Goal: Find specific page/section: Find specific page/section

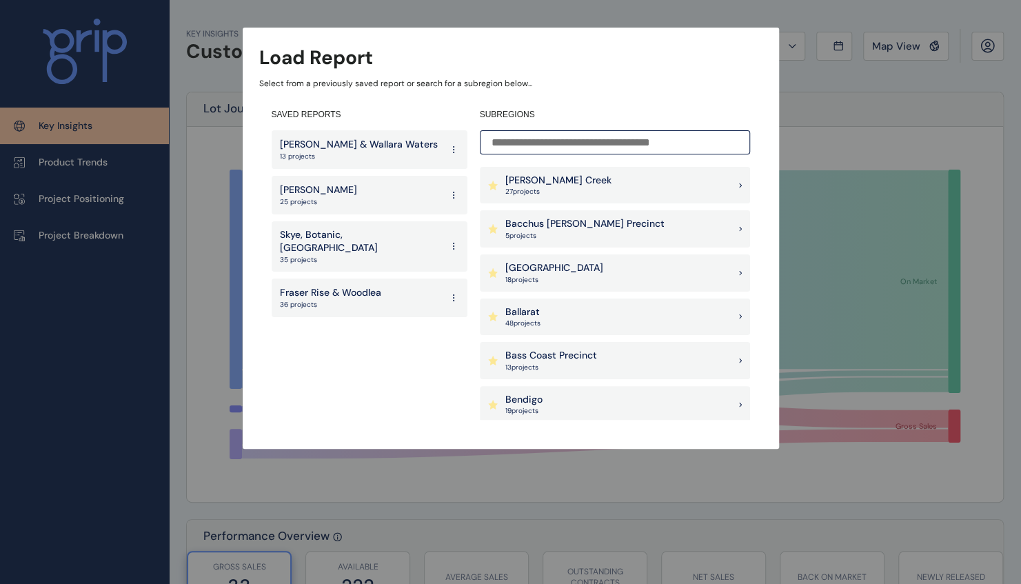
drag, startPoint x: 344, startPoint y: 277, endPoint x: 367, endPoint y: 222, distance: 59.7
click at [344, 286] on p "Fraser Rise & Woodlea" at bounding box center [330, 293] width 101 height 14
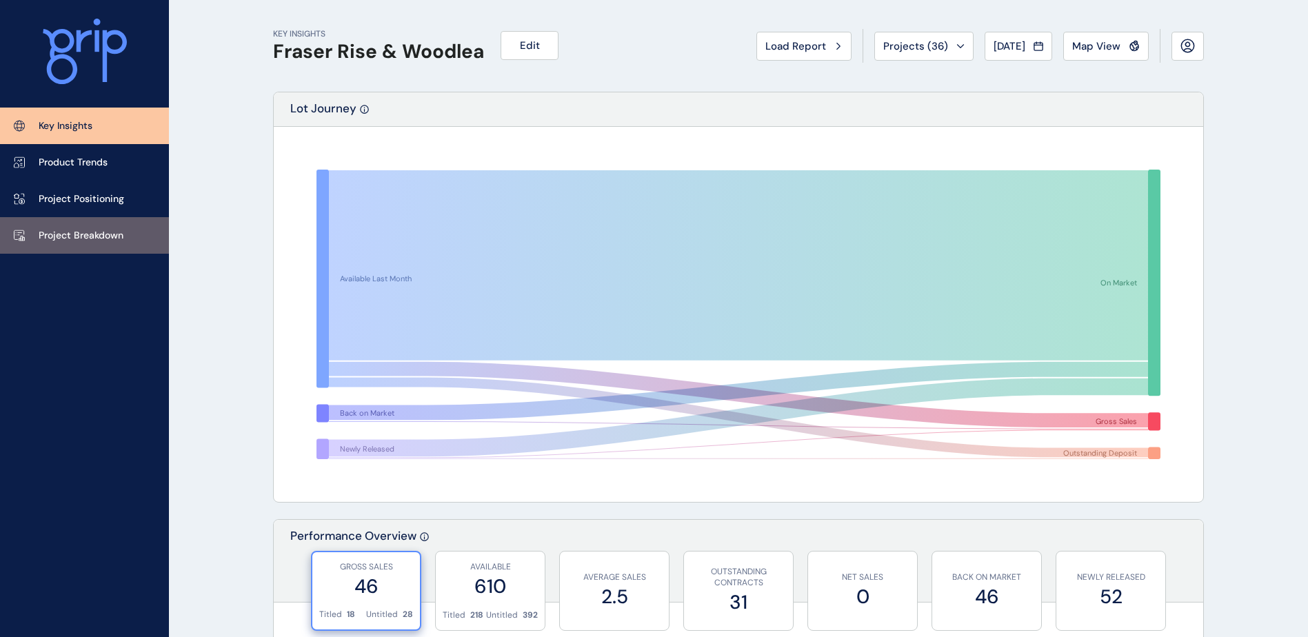
click at [49, 237] on p "Project Breakdown" at bounding box center [81, 236] width 85 height 14
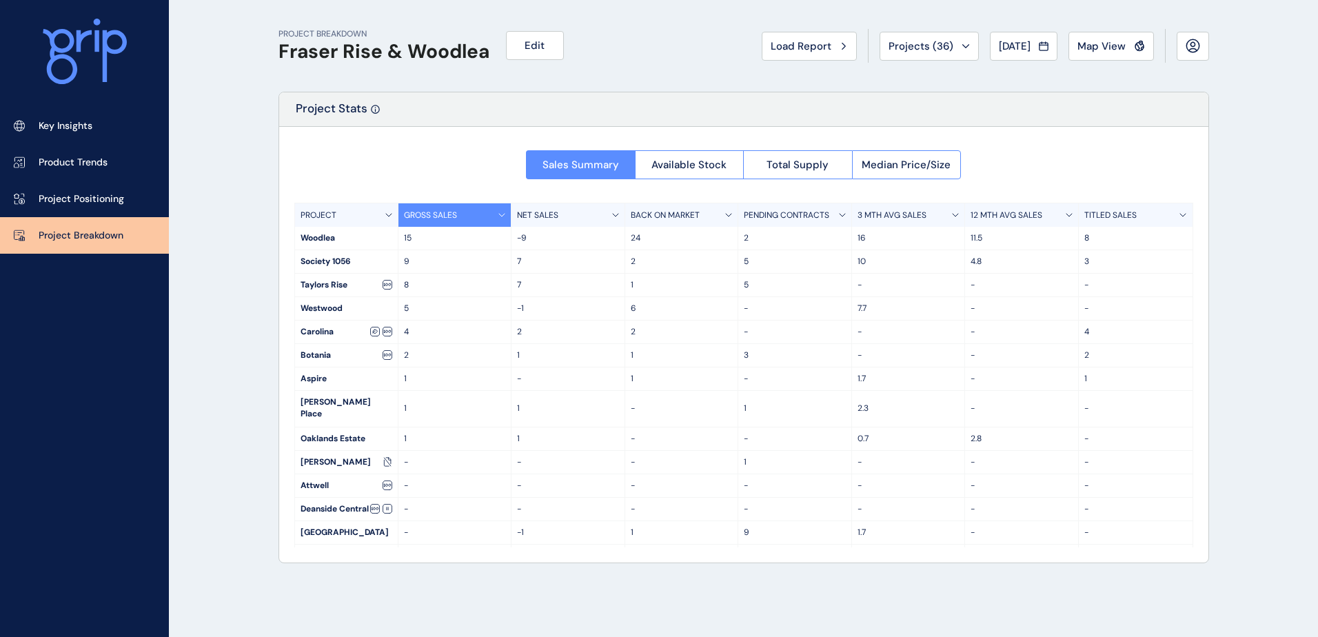
click at [1016, 46] on span "[DATE]" at bounding box center [1015, 46] width 32 height 14
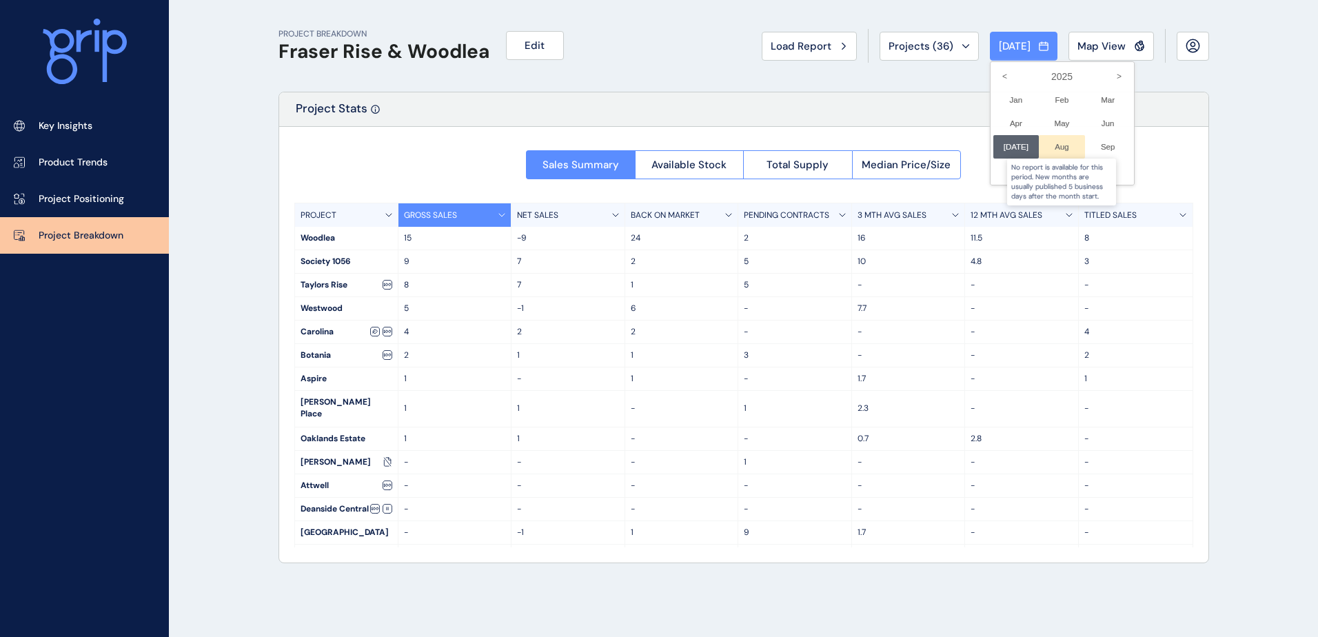
click at [1031, 149] on div at bounding box center [1062, 146] width 46 height 23
click at [1031, 211] on div at bounding box center [659, 318] width 1318 height 637
